Goal: Browse casually

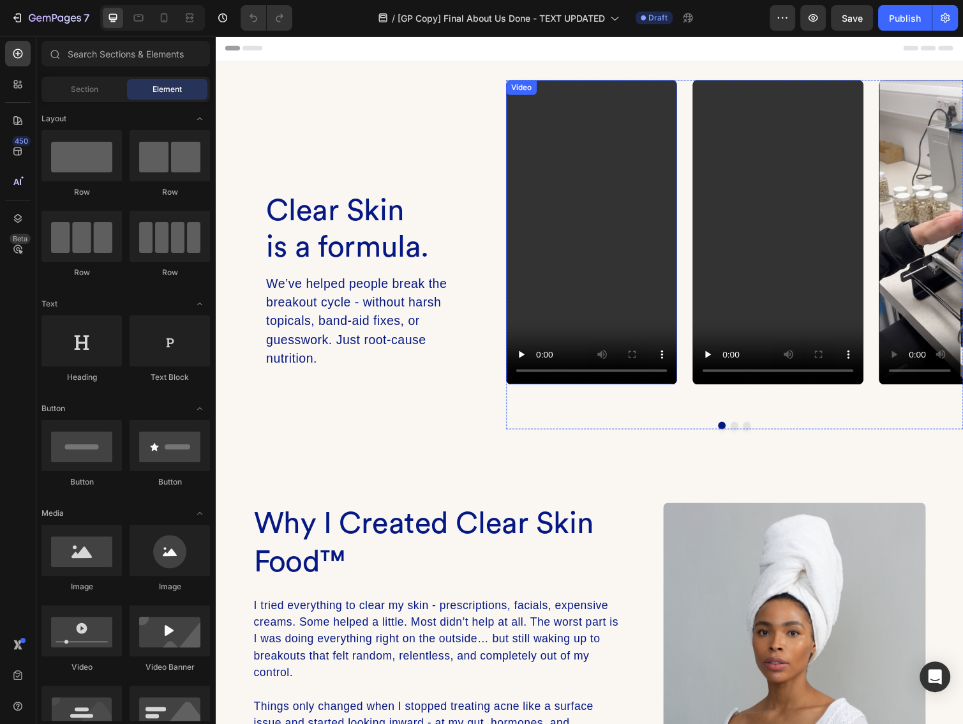
click at [522, 88] on div "Video" at bounding box center [529, 88] width 26 height 11
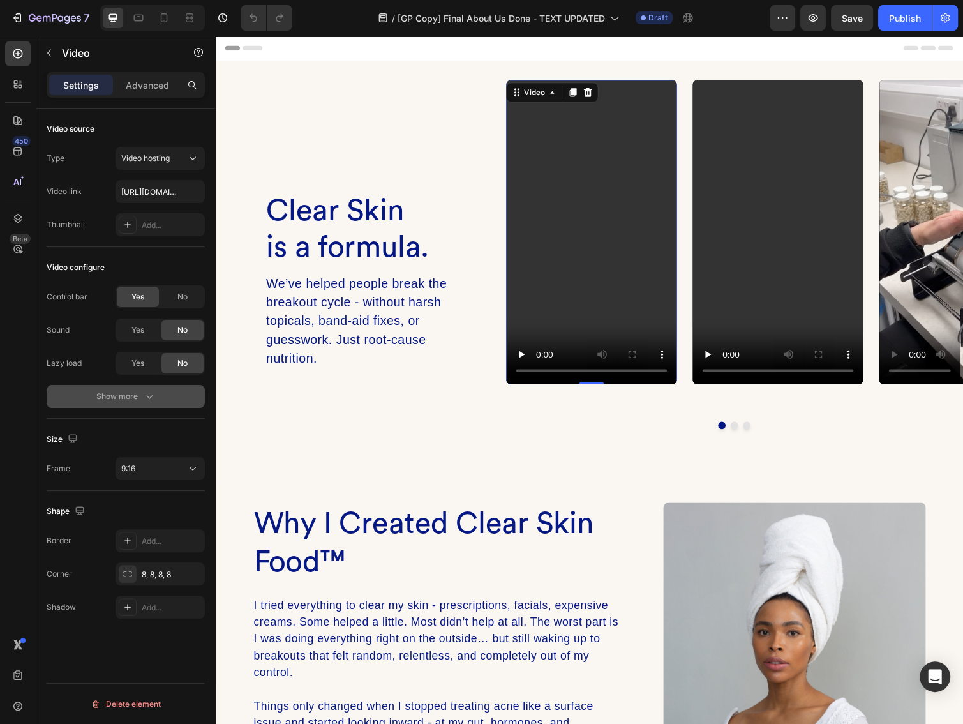
click at [119, 392] on div "Show more" at bounding box center [125, 396] width 59 height 13
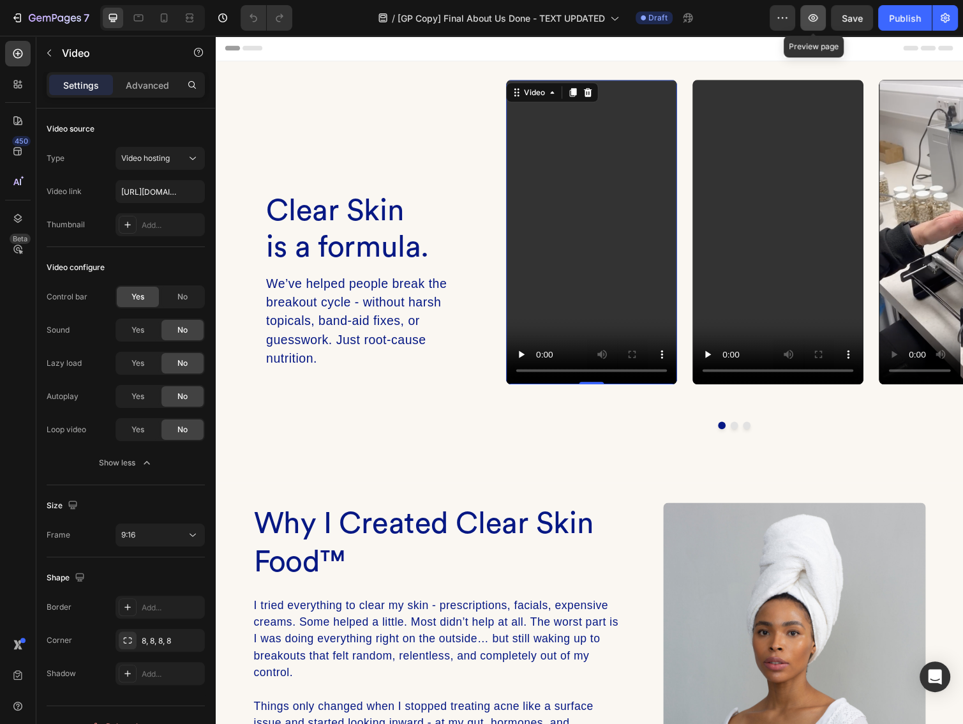
click at [809, 22] on icon "button" at bounding box center [813, 17] width 13 height 13
